Goal: Navigation & Orientation: Find specific page/section

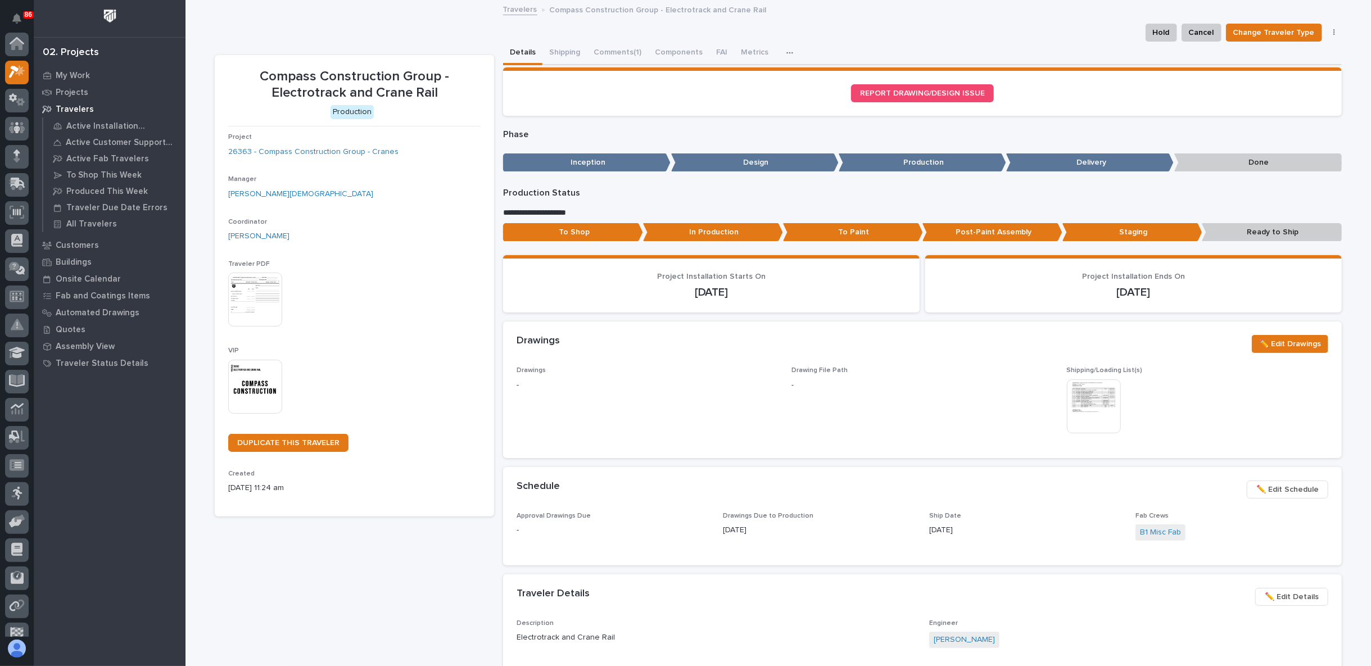
scroll to position [28, 0]
click at [15, 159] on icon at bounding box center [17, 156] width 16 height 13
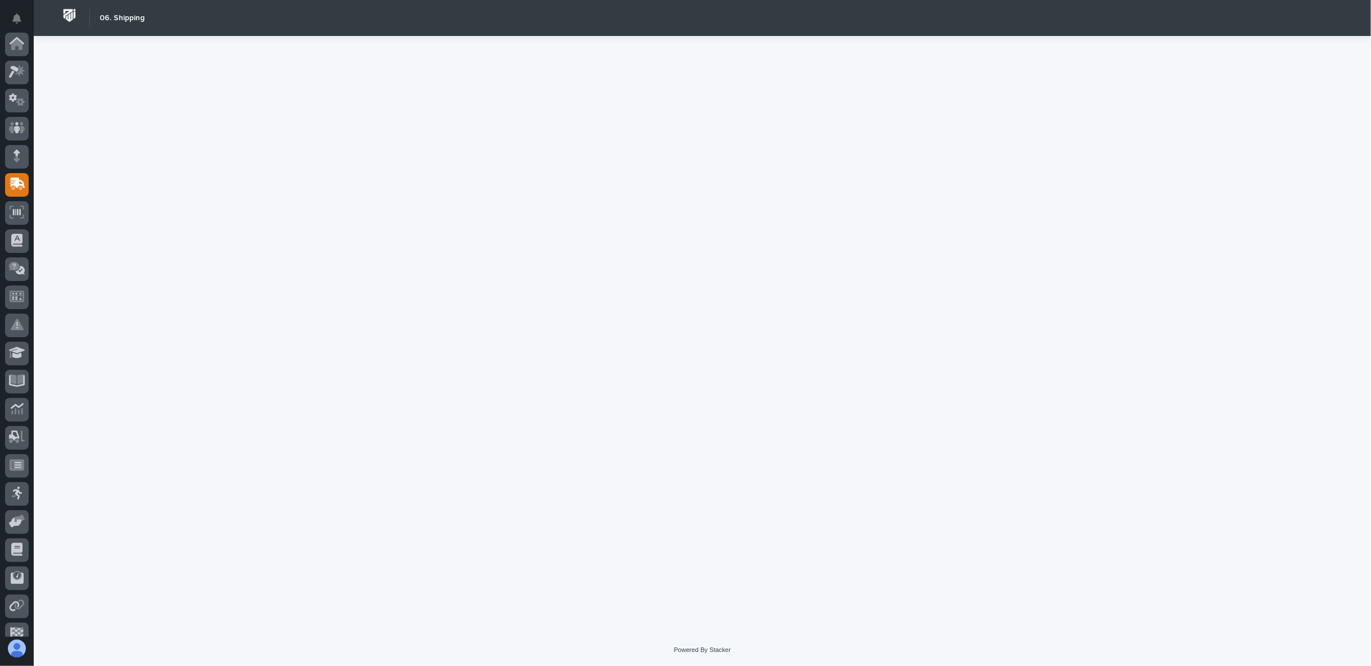
scroll to position [98, 0]
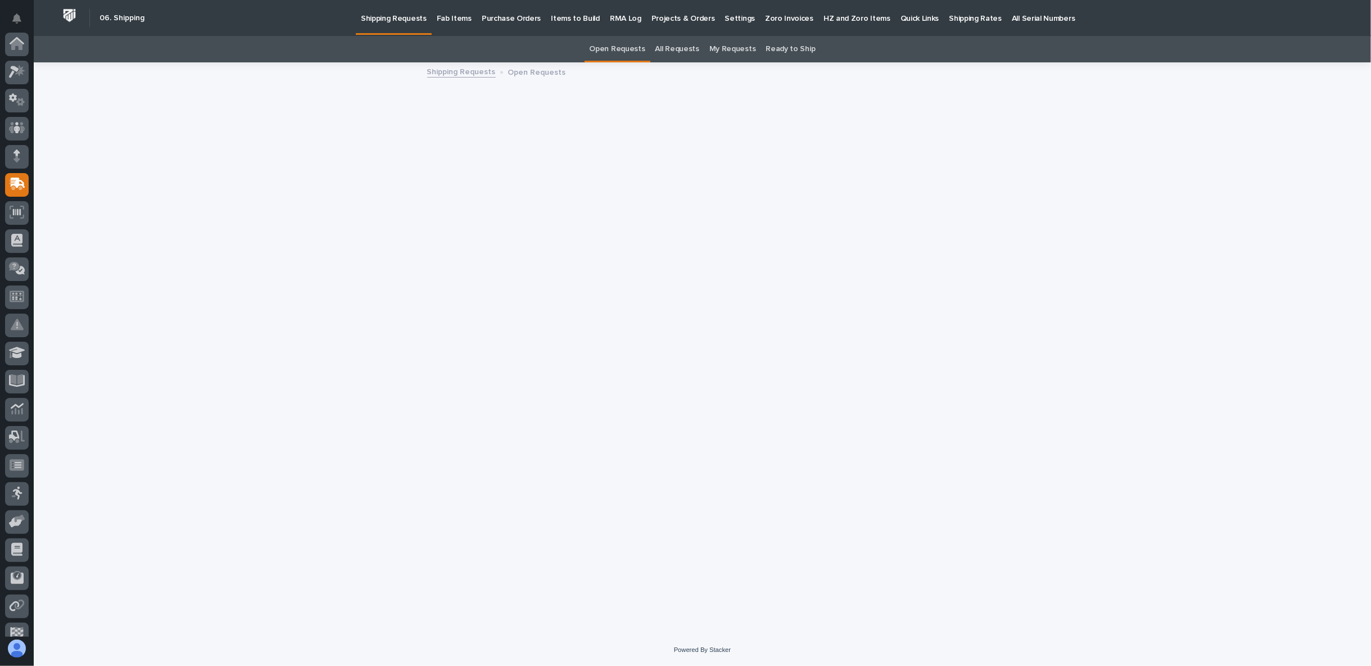
scroll to position [98, 0]
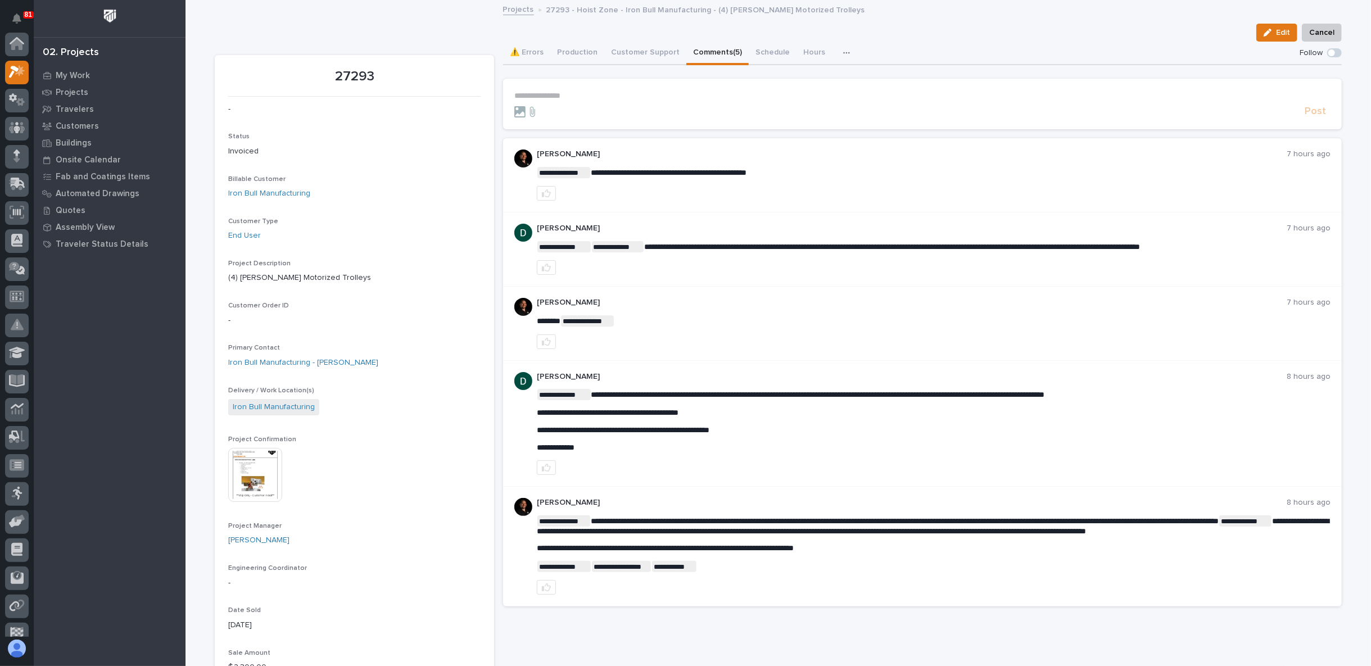
scroll to position [28, 0]
